Goal: Task Accomplishment & Management: Complete application form

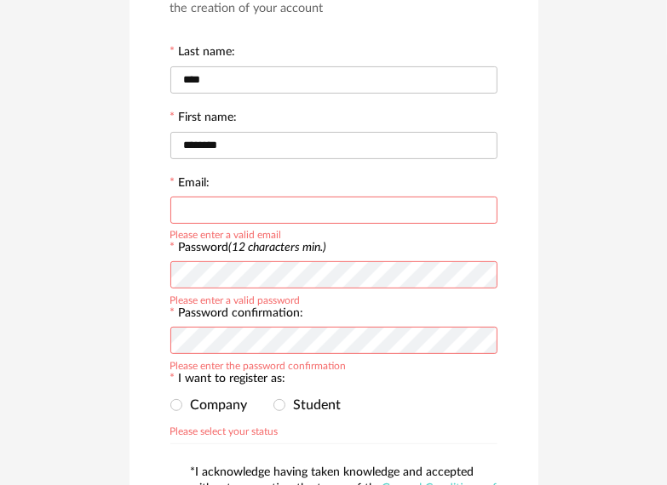
scroll to position [170, 0]
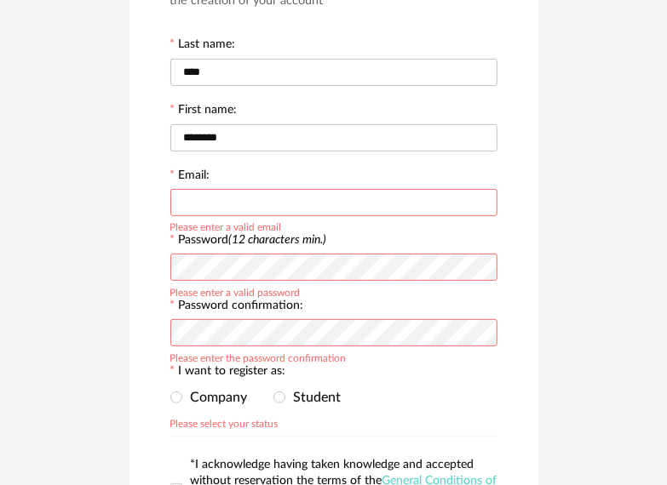
click at [344, 204] on input "text" at bounding box center [333, 202] width 327 height 27
type input "**********"
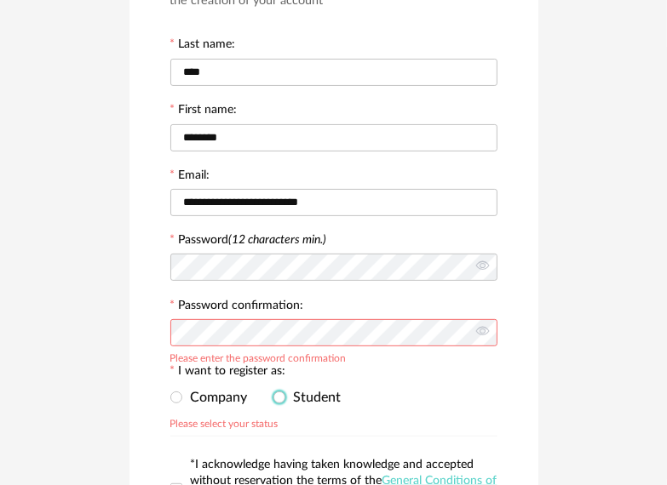
click at [288, 392] on span "Student" at bounding box center [313, 398] width 56 height 14
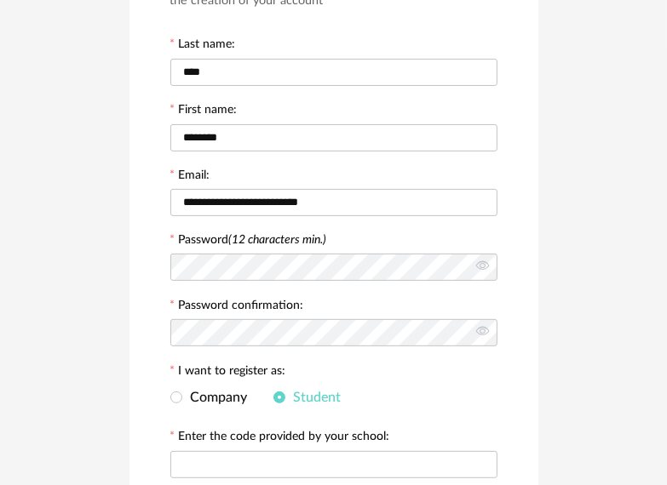
scroll to position [255, 0]
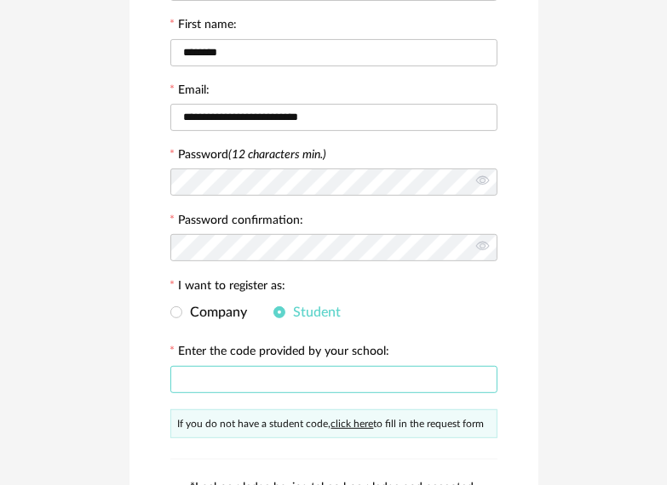
click at [267, 372] on input "text" at bounding box center [333, 379] width 327 height 27
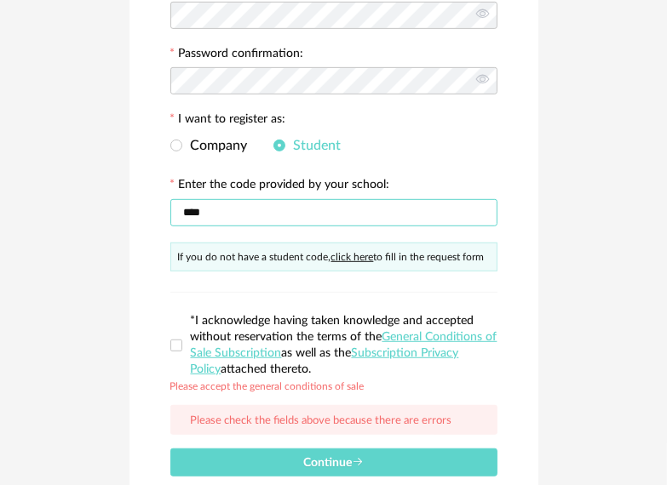
scroll to position [426, 0]
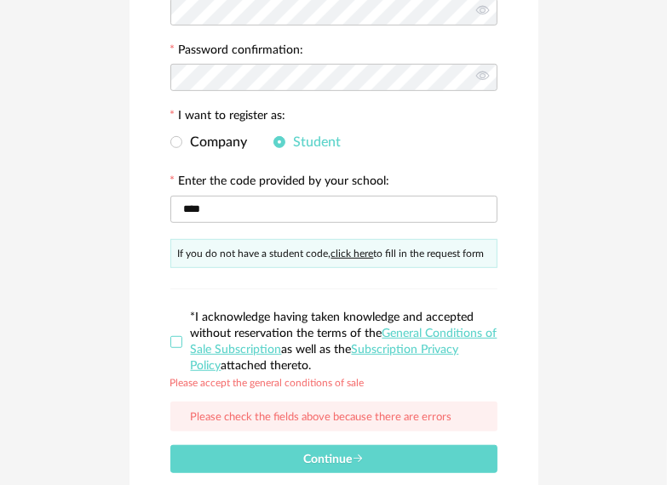
click at [172, 337] on span at bounding box center [176, 342] width 12 height 12
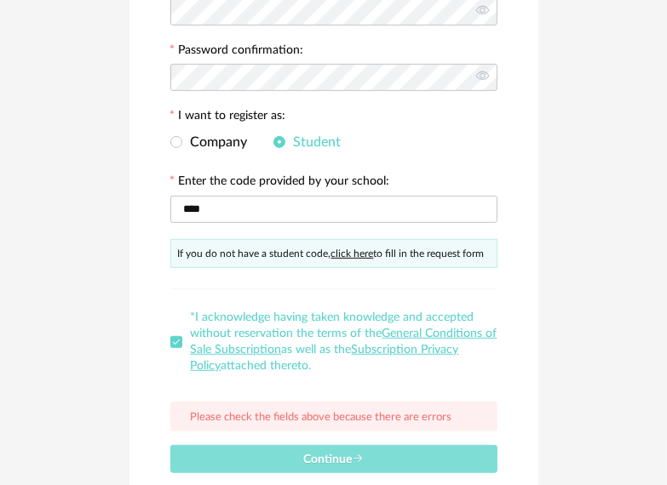
click at [355, 456] on icon "submit" at bounding box center [358, 459] width 12 height 12
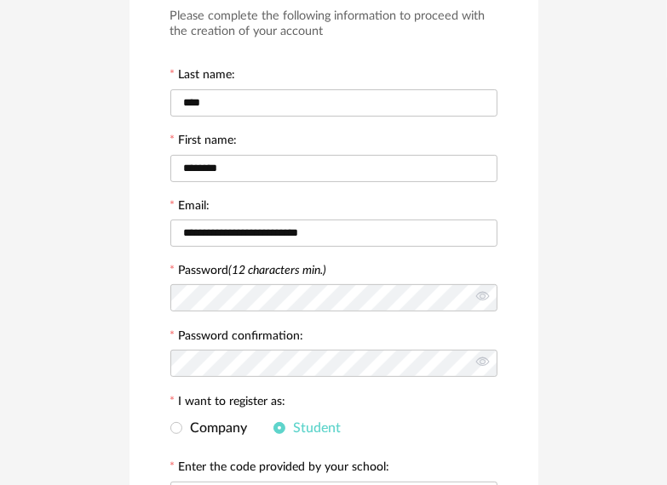
scroll to position [85, 0]
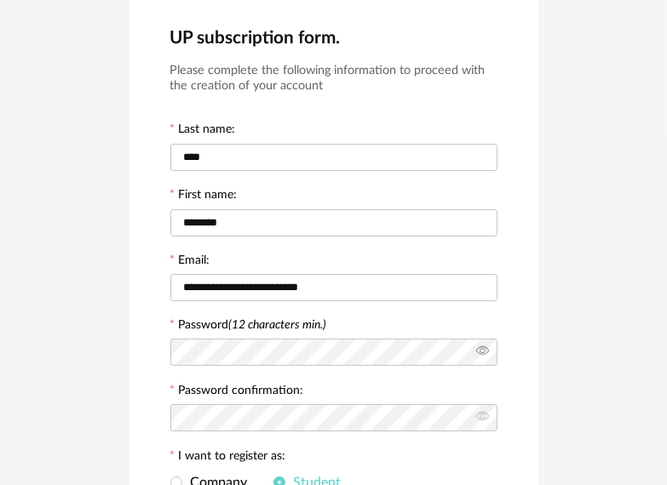
click at [478, 354] on icon at bounding box center [482, 352] width 21 height 34
click at [484, 415] on icon at bounding box center [482, 418] width 21 height 34
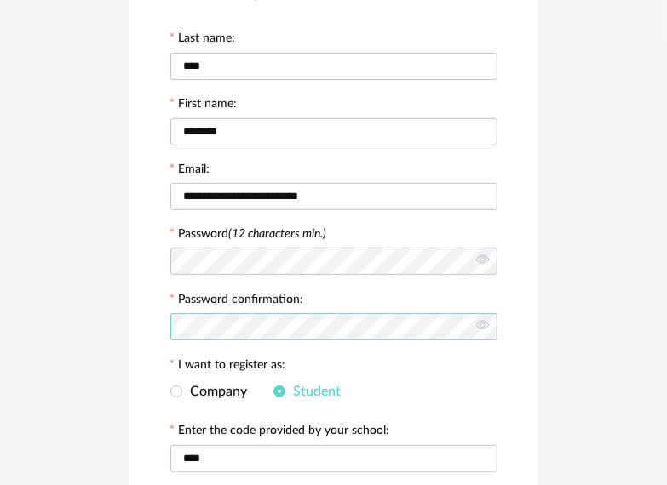
scroll to position [255, 0]
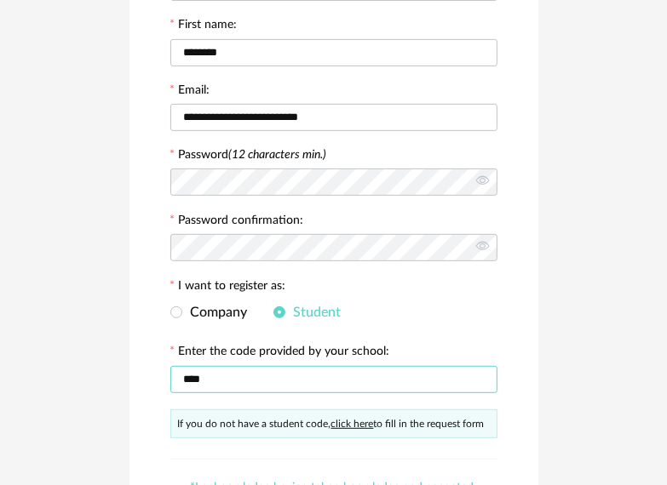
click at [232, 371] on input "****" at bounding box center [333, 379] width 327 height 27
type input "*"
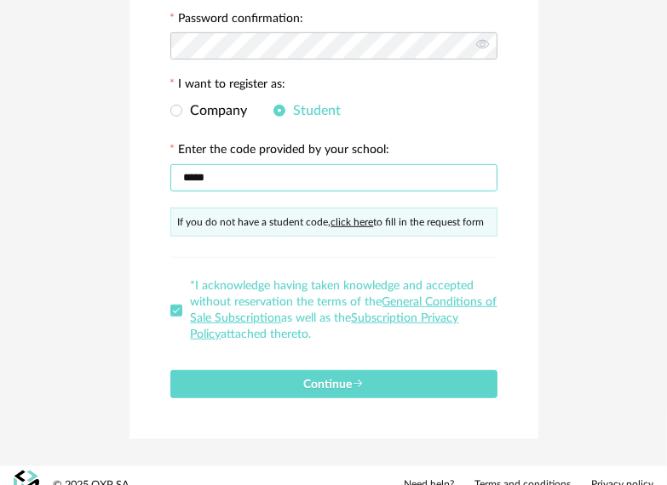
scroll to position [474, 0]
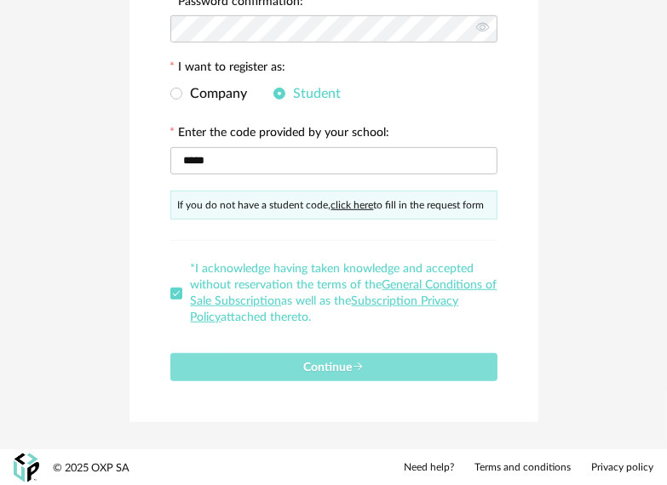
click at [328, 357] on button "Continue" at bounding box center [333, 367] width 327 height 28
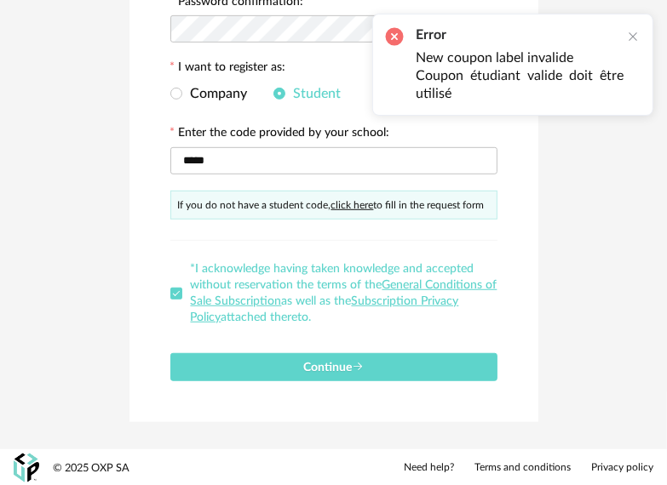
scroll to position [304, 0]
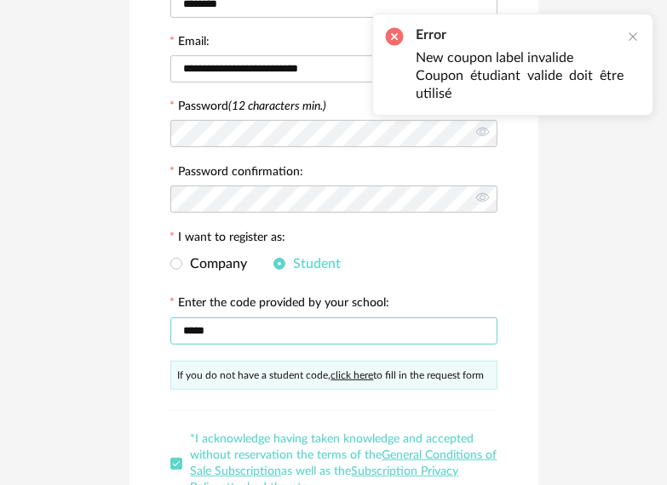
click at [284, 338] on input "*****" at bounding box center [333, 331] width 327 height 27
type input "*"
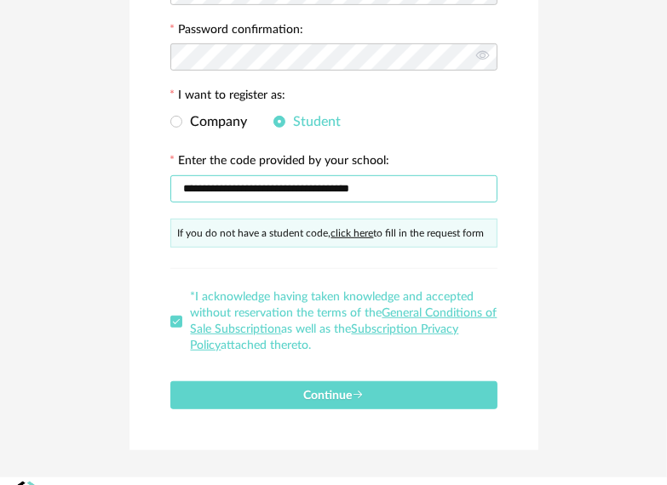
scroll to position [474, 0]
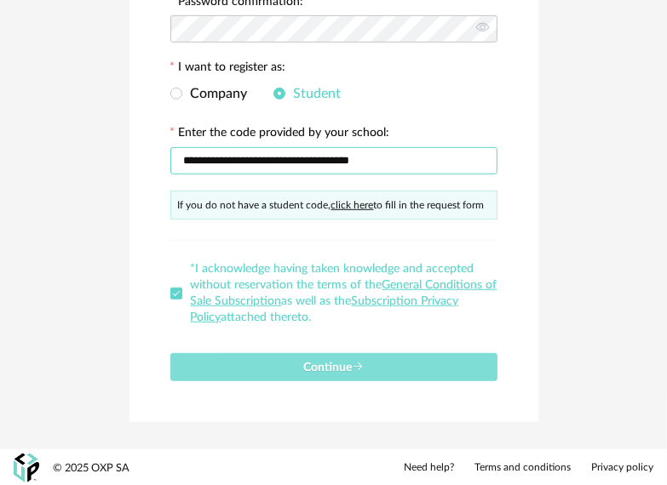
type input "**********"
click at [298, 360] on button "Continue" at bounding box center [333, 367] width 327 height 28
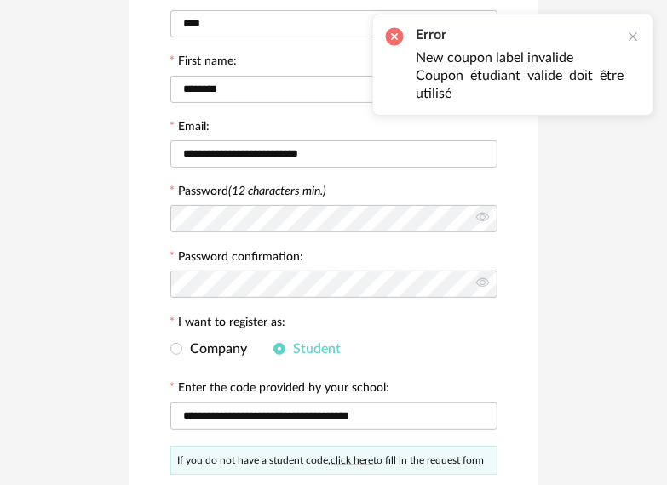
scroll to position [0, 0]
